Goal: Information Seeking & Learning: Understand process/instructions

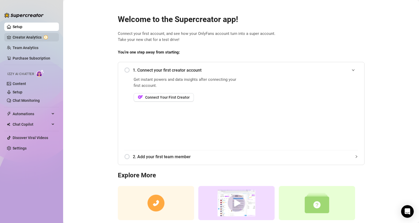
click at [32, 35] on link "Creator Analytics" at bounding box center [34, 37] width 42 height 8
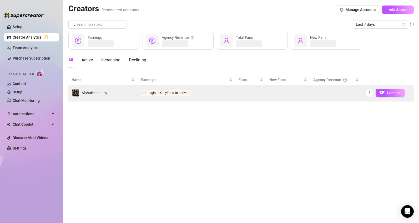
click at [174, 89] on td "Login to OnlyFans to activate" at bounding box center [186, 93] width 98 height 16
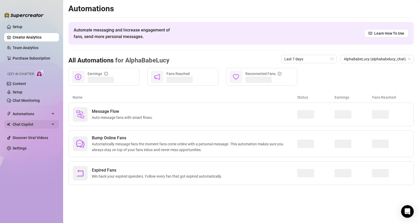
click at [34, 125] on span "Chat Copilot" at bounding box center [31, 124] width 37 height 8
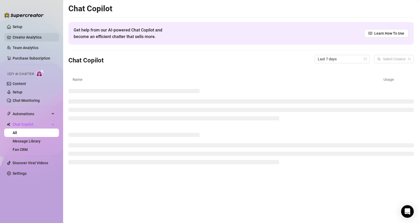
click at [32, 34] on link "Creator Analytics" at bounding box center [34, 37] width 42 height 8
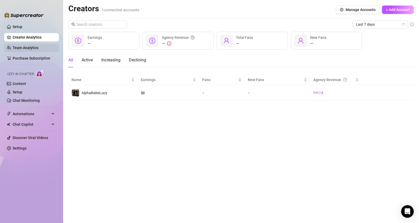
click at [31, 48] on link "Team Analytics" at bounding box center [26, 48] width 26 height 4
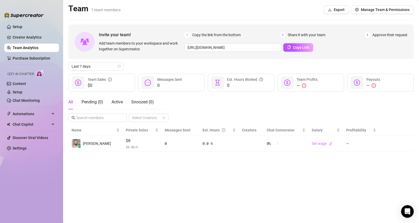
click at [37, 63] on ul "Setup Creator Analytics Team Analytics Purchase Subscription Izzy AI Chatter Co…" at bounding box center [31, 119] width 55 height 196
click at [46, 57] on link "Purchase Subscription" at bounding box center [34, 58] width 42 height 8
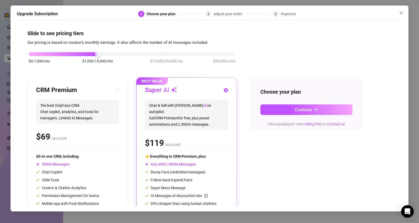
scroll to position [21, 0]
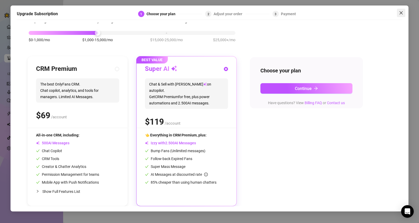
click at [402, 13] on icon "close" at bounding box center [401, 13] width 4 height 4
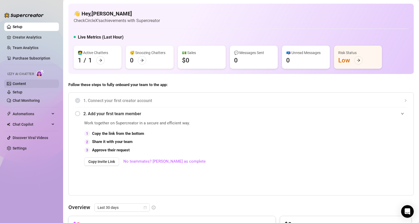
click at [26, 82] on link "Content" at bounding box center [19, 84] width 13 height 4
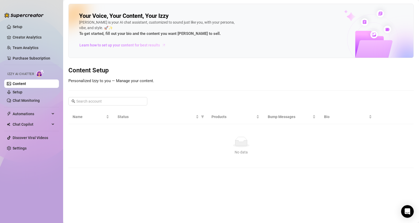
click at [117, 44] on span "Learn how to set up your content for best results" at bounding box center [119, 45] width 80 height 6
